Goal: Find specific page/section

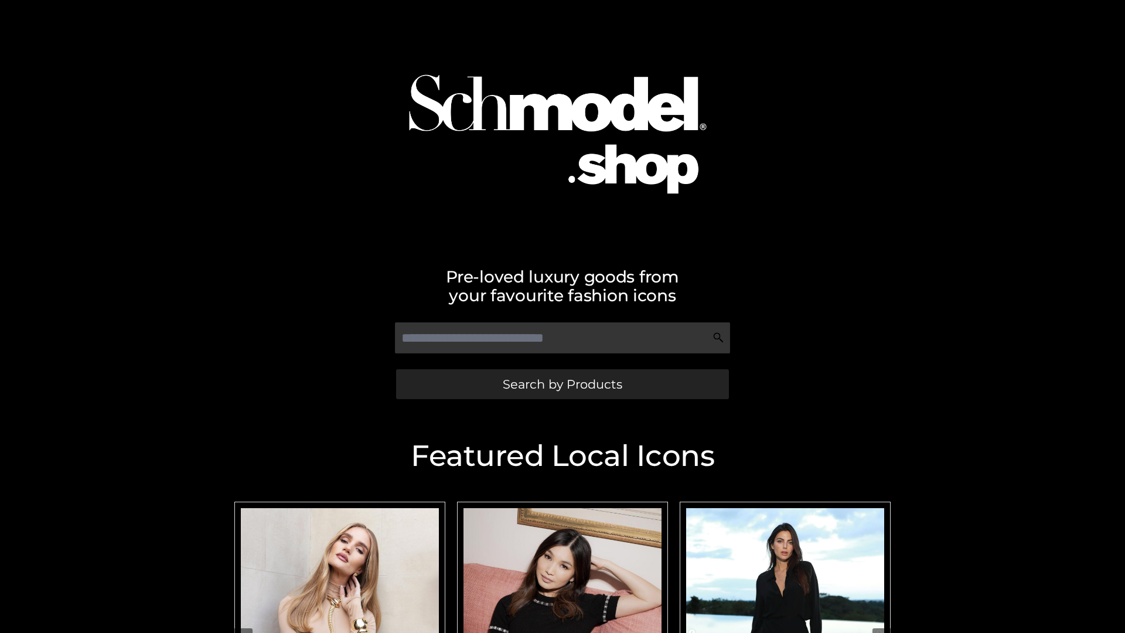
click at [562, 384] on span "Search by Products" at bounding box center [563, 384] width 120 height 12
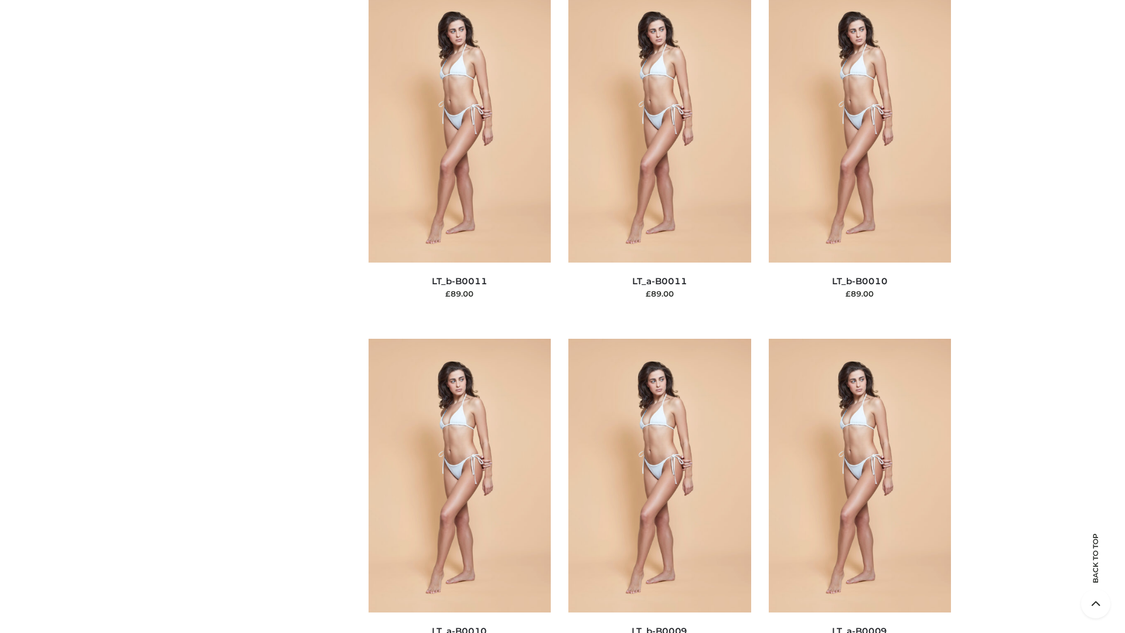
scroll to position [5262, 0]
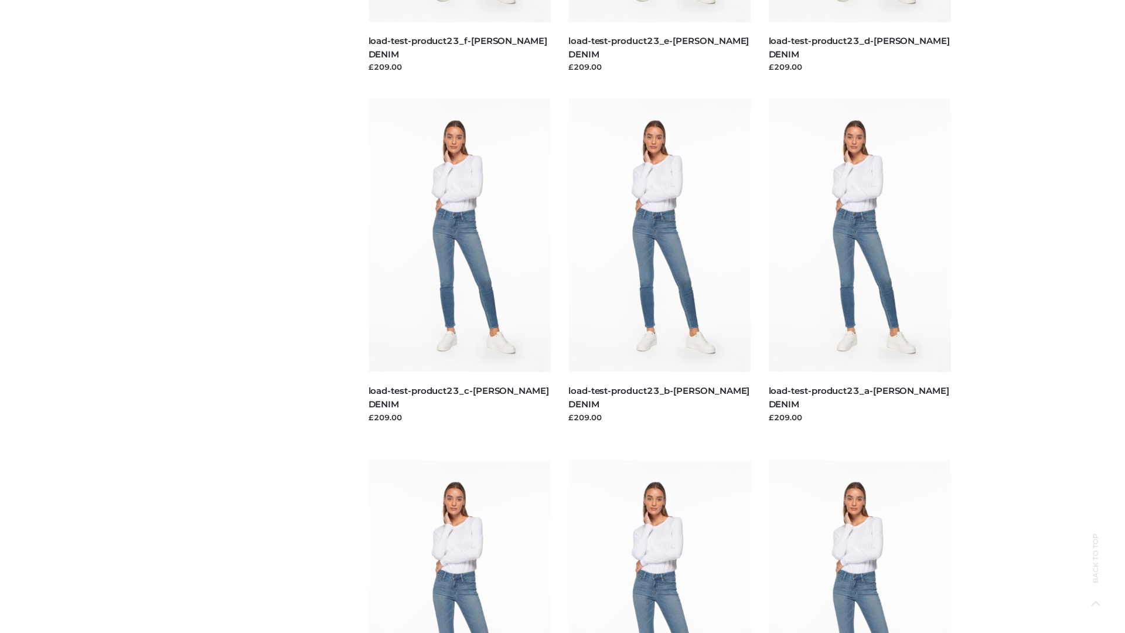
scroll to position [1028, 0]
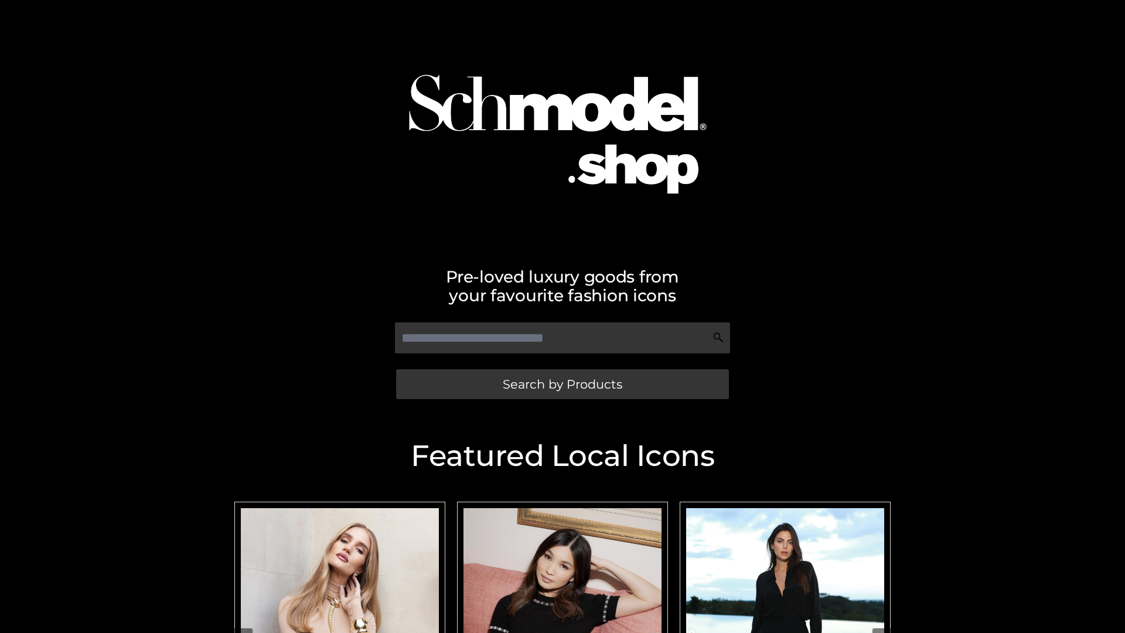
click at [562, 384] on span "Search by Products" at bounding box center [563, 384] width 120 height 12
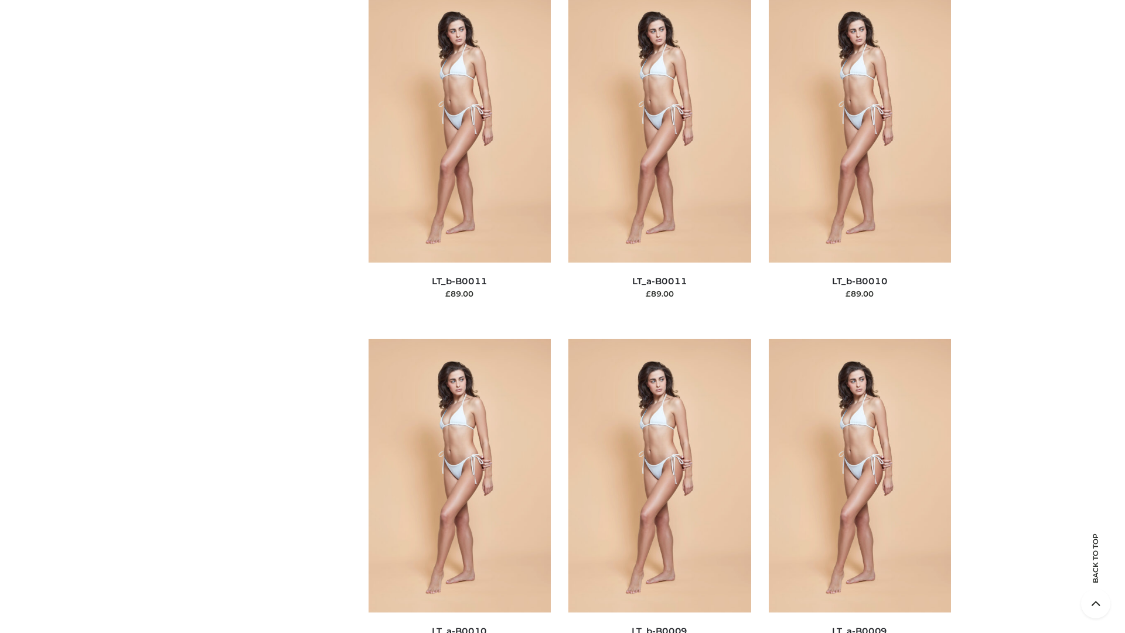
scroll to position [5262, 0]
